Goal: Contribute content

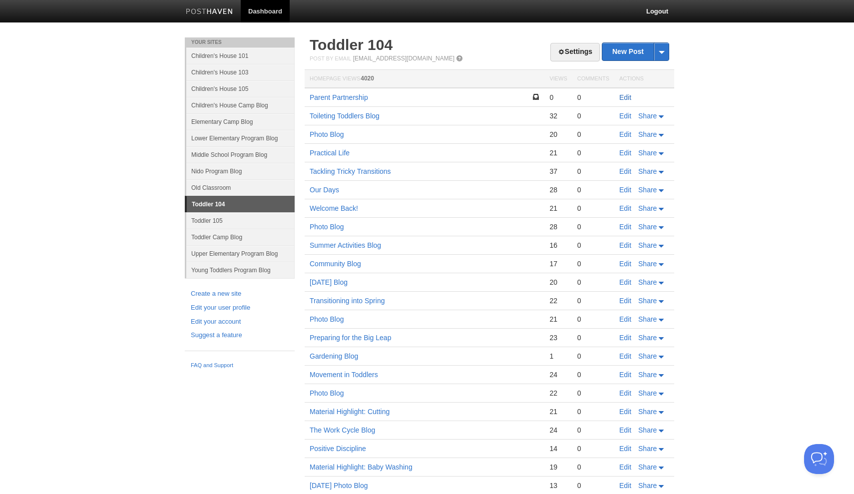
click at [628, 98] on link "Edit" at bounding box center [625, 97] width 12 height 8
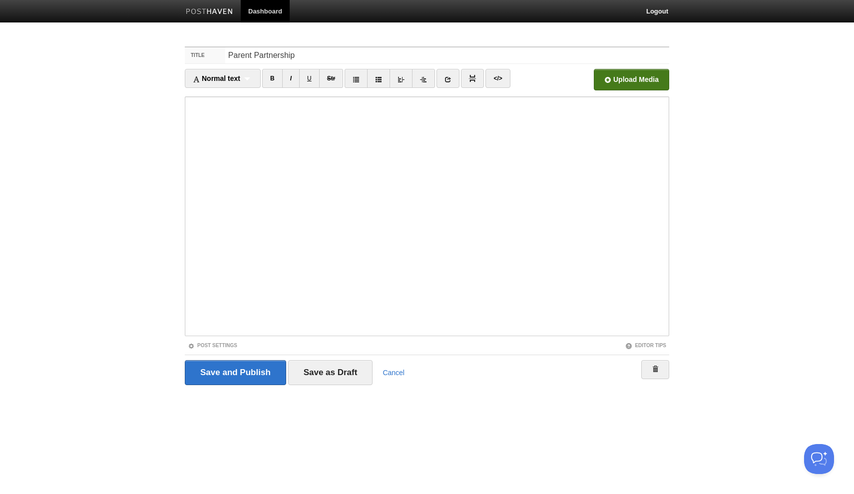
click at [630, 79] on input "file" at bounding box center [330, 82] width 756 height 51
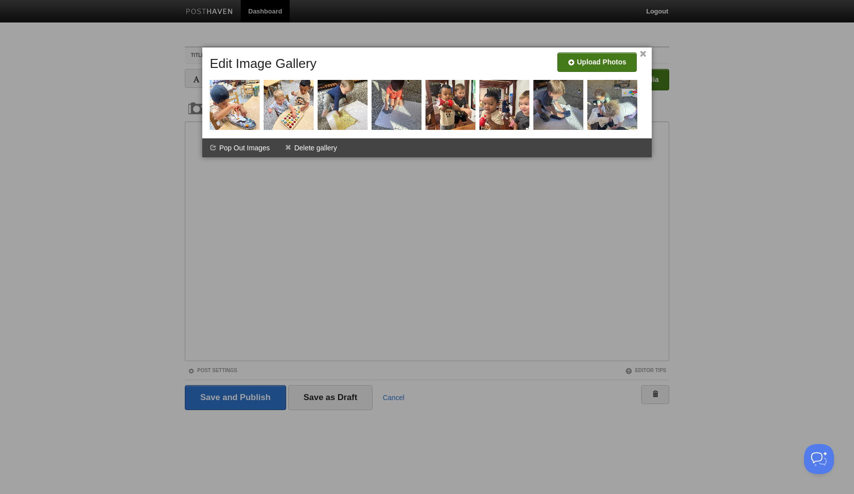
click at [590, 58] on input "file" at bounding box center [298, 65] width 756 height 51
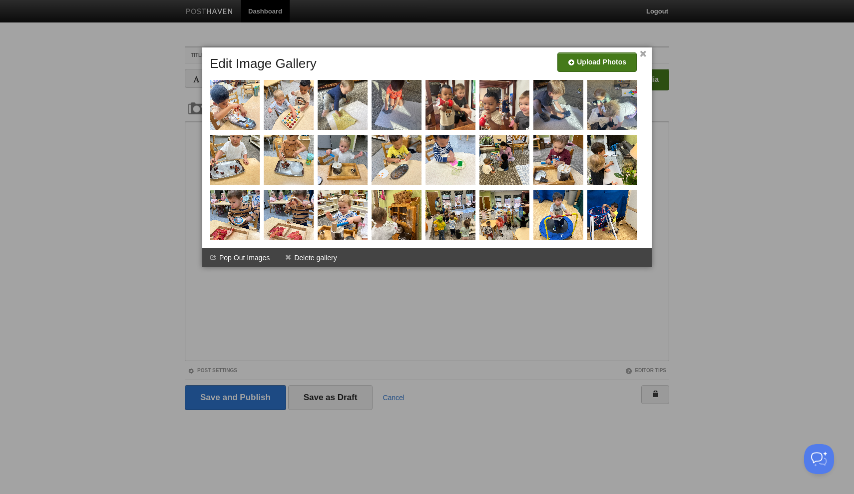
click at [601, 65] on input "file" at bounding box center [298, 65] width 756 height 51
click at [622, 68] on input "file" at bounding box center [298, 65] width 756 height 51
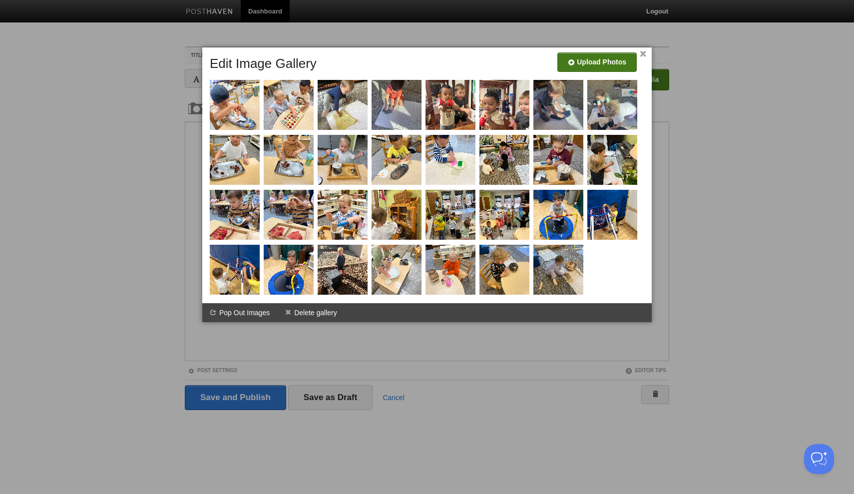
click at [606, 65] on input "file" at bounding box center [298, 65] width 756 height 51
click at [602, 58] on input "file" at bounding box center [298, 65] width 756 height 51
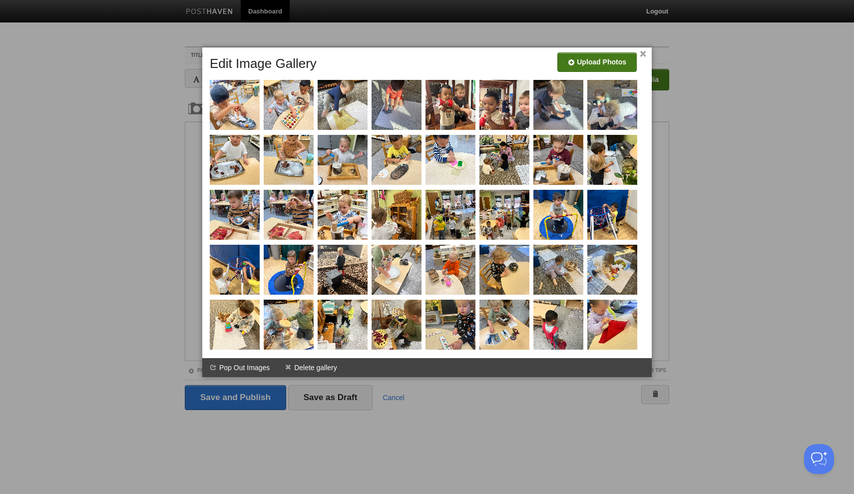
click at [645, 53] on link "×" at bounding box center [643, 53] width 6 height 5
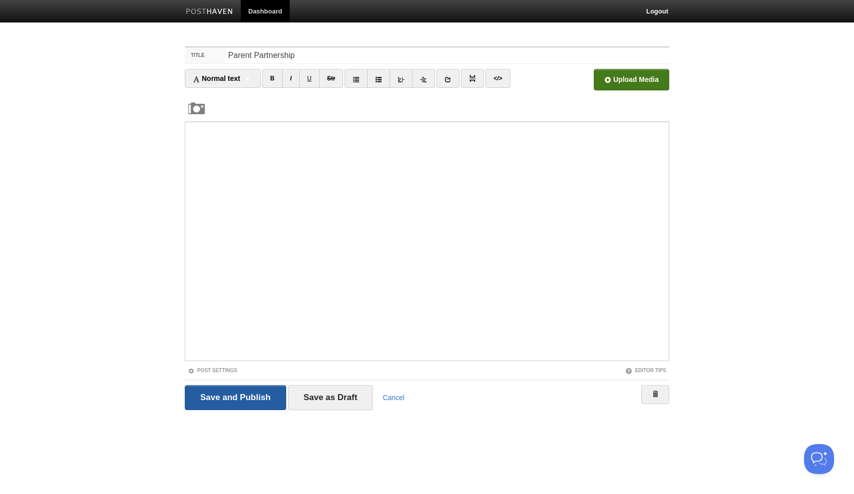
click at [256, 396] on input "Save and Publish" at bounding box center [235, 397] width 101 height 25
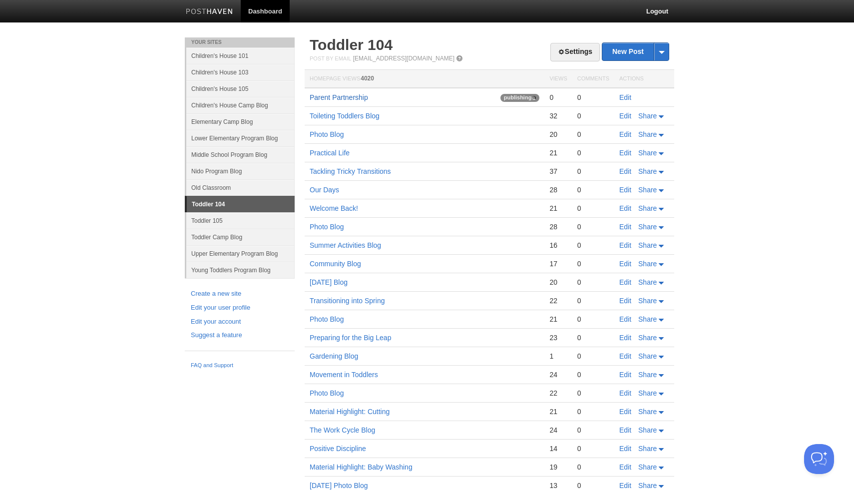
click at [347, 97] on link "Parent Partnership" at bounding box center [339, 97] width 58 height 8
click at [353, 99] on link "Parent Partnership" at bounding box center [339, 97] width 58 height 8
click at [625, 95] on link "Edit" at bounding box center [625, 97] width 12 height 8
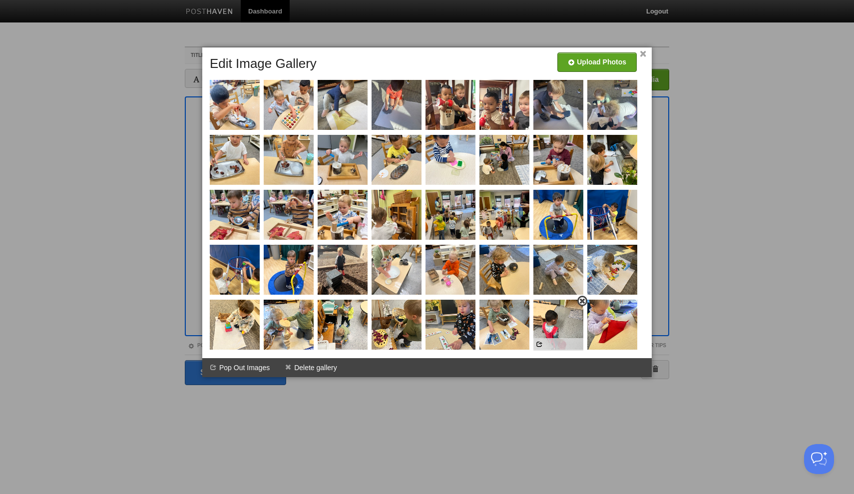
click at [581, 302] on span at bounding box center [582, 301] width 7 height 7
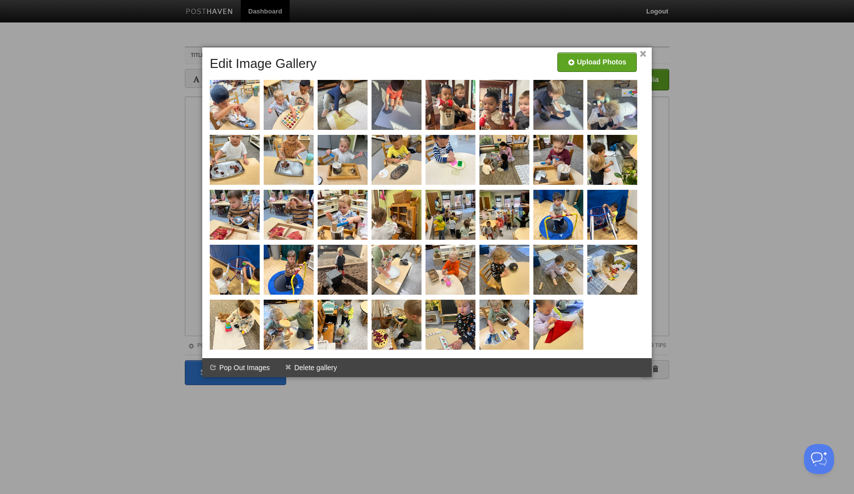
click at [643, 55] on link "×" at bounding box center [643, 53] width 6 height 5
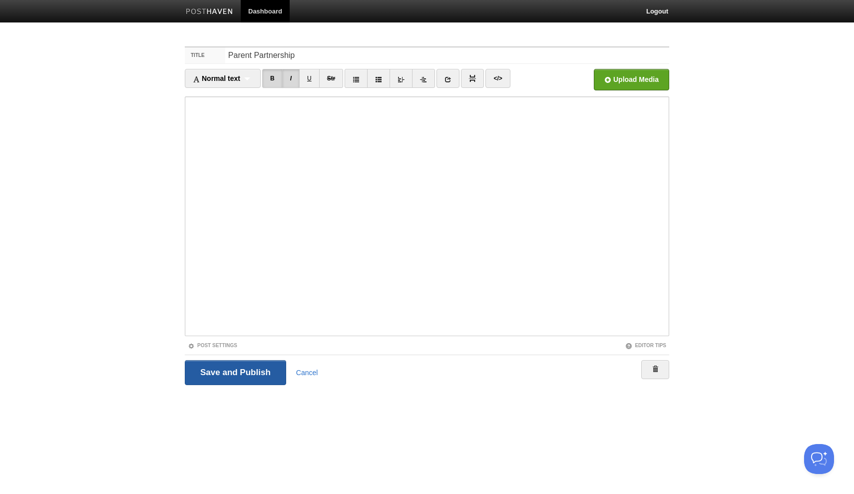
click at [250, 380] on input "Save and Publish" at bounding box center [235, 372] width 101 height 25
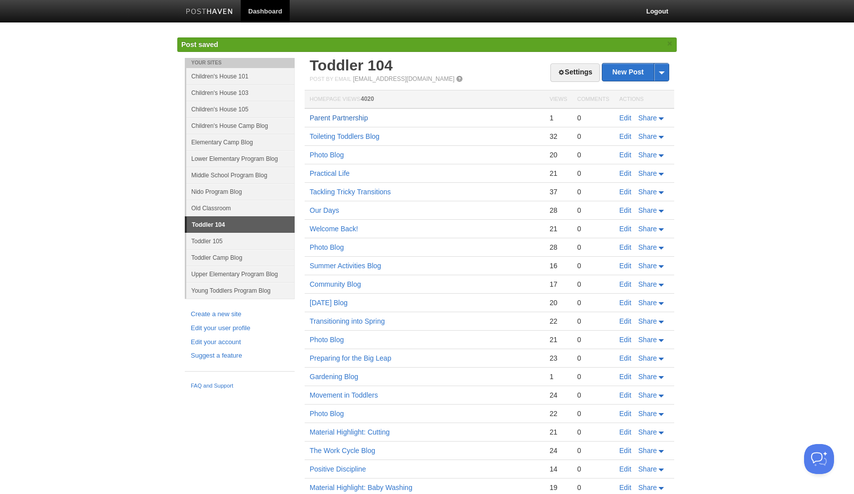
click at [363, 119] on link "Parent Partnership" at bounding box center [339, 118] width 58 height 8
